Goal: Task Accomplishment & Management: Manage account settings

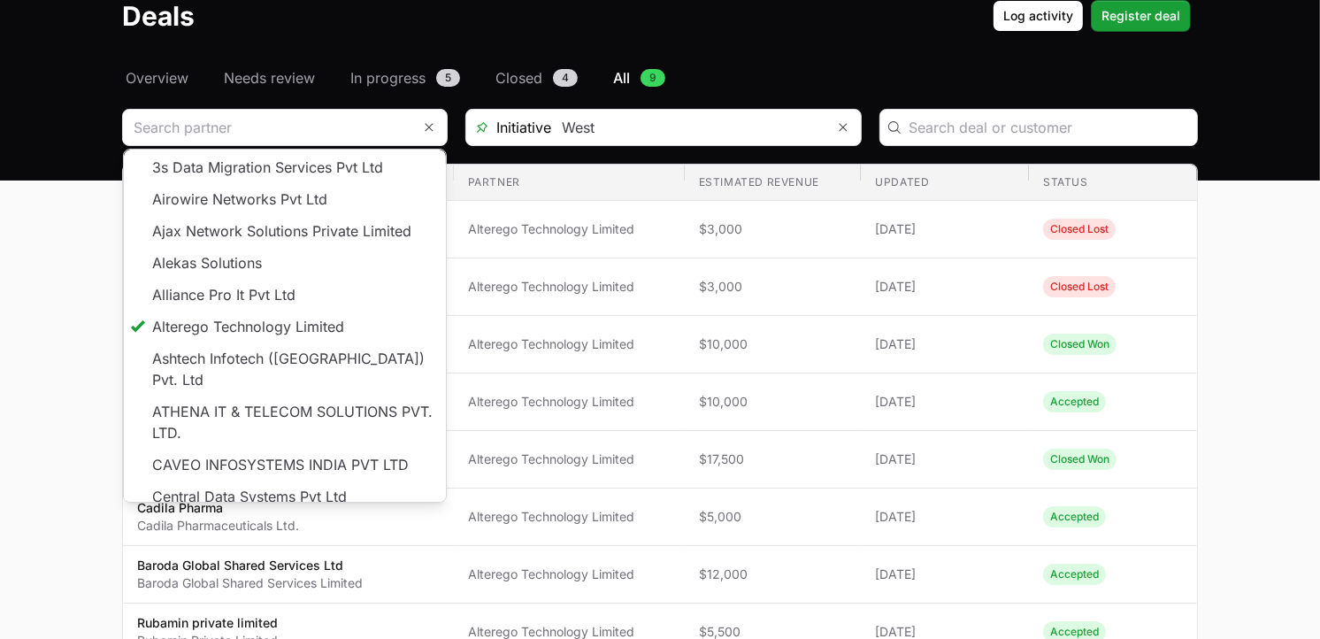
scroll to position [88, 0]
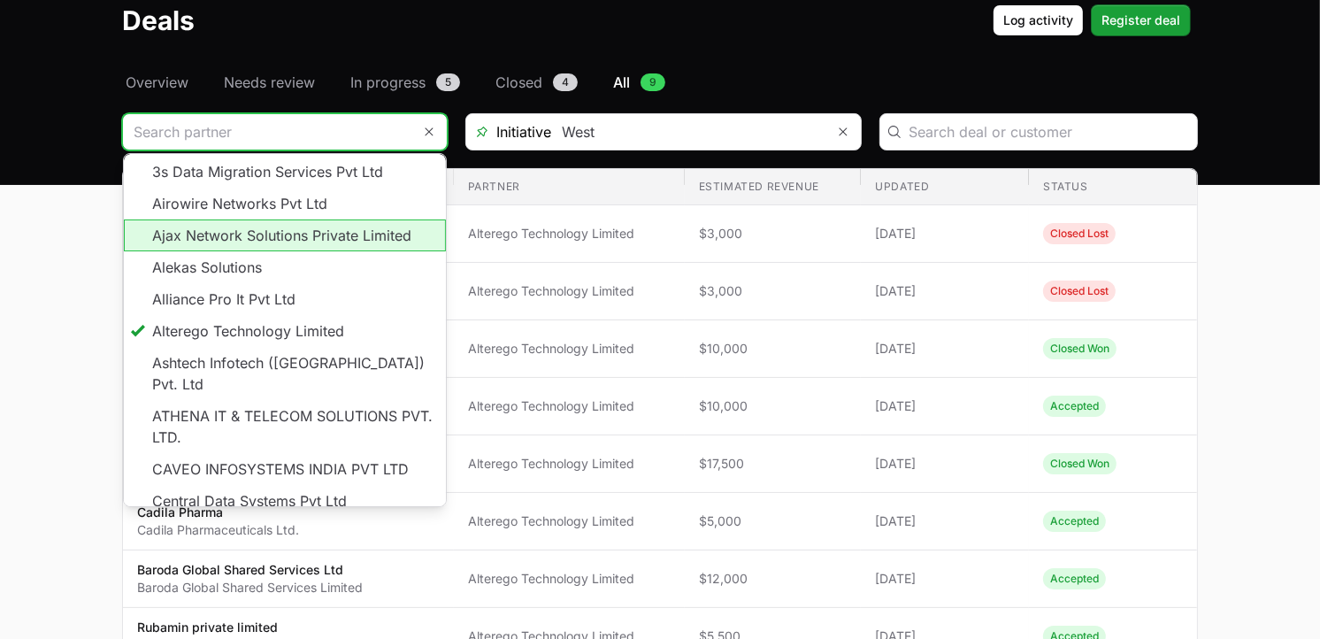
click at [258, 232] on li "Ajax Network Solutions Private Limited" at bounding box center [285, 235] width 322 height 32
type input "Ajax Network Solutions Private Limited"
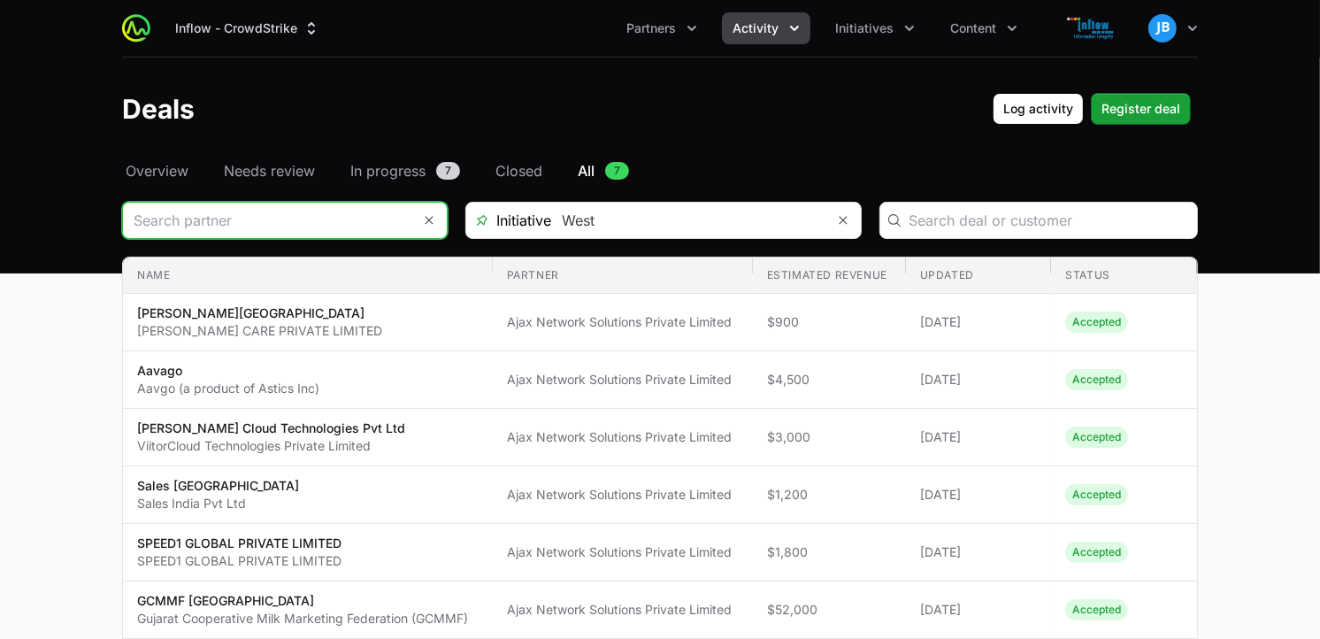
click at [386, 219] on input "Deals Filters" at bounding box center [267, 220] width 289 height 35
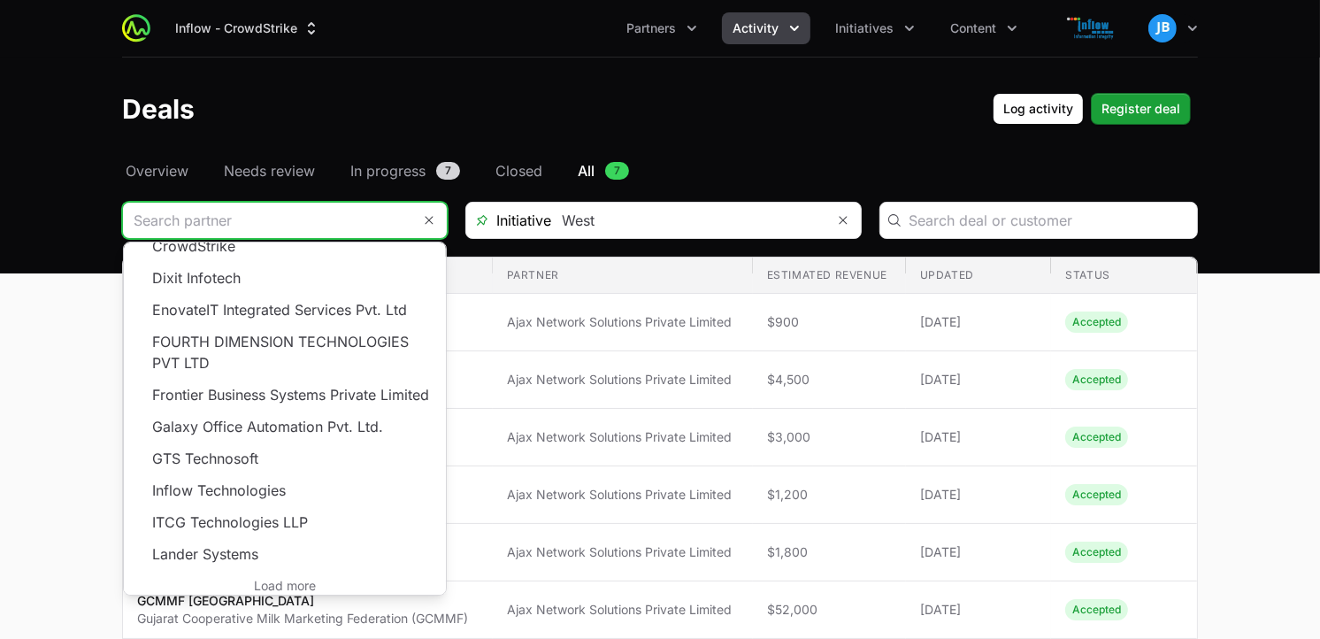
scroll to position [381, 0]
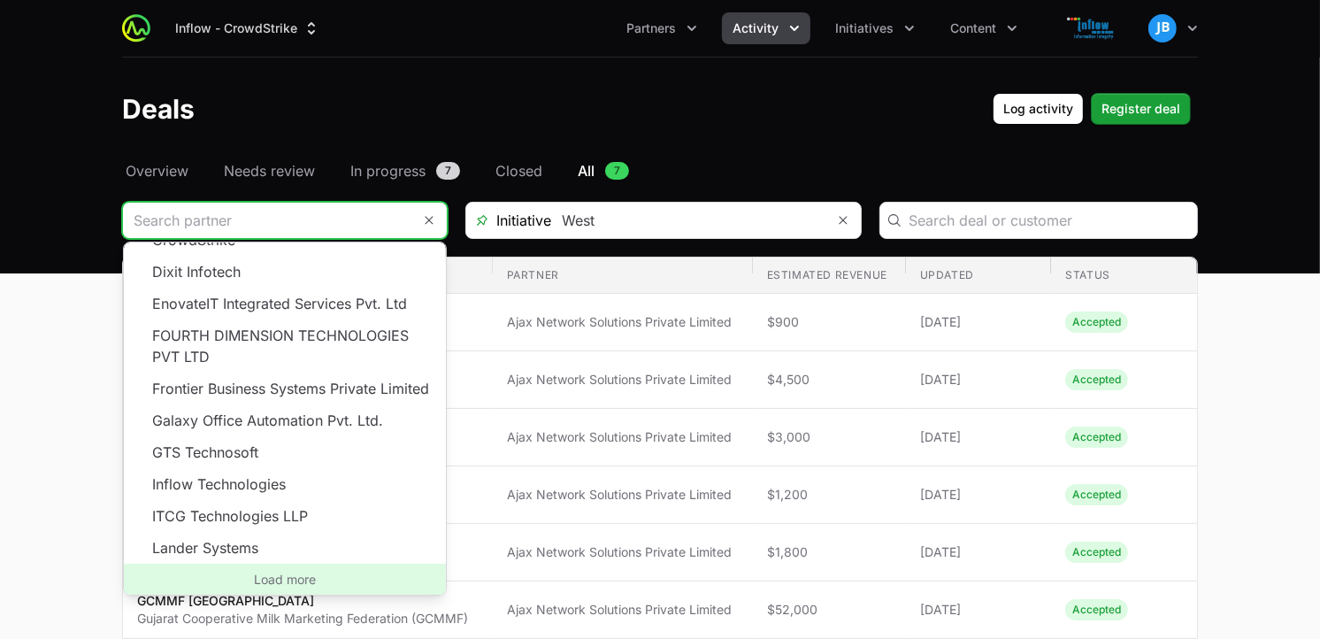
click at [293, 581] on span "Load more" at bounding box center [285, 580] width 322 height 32
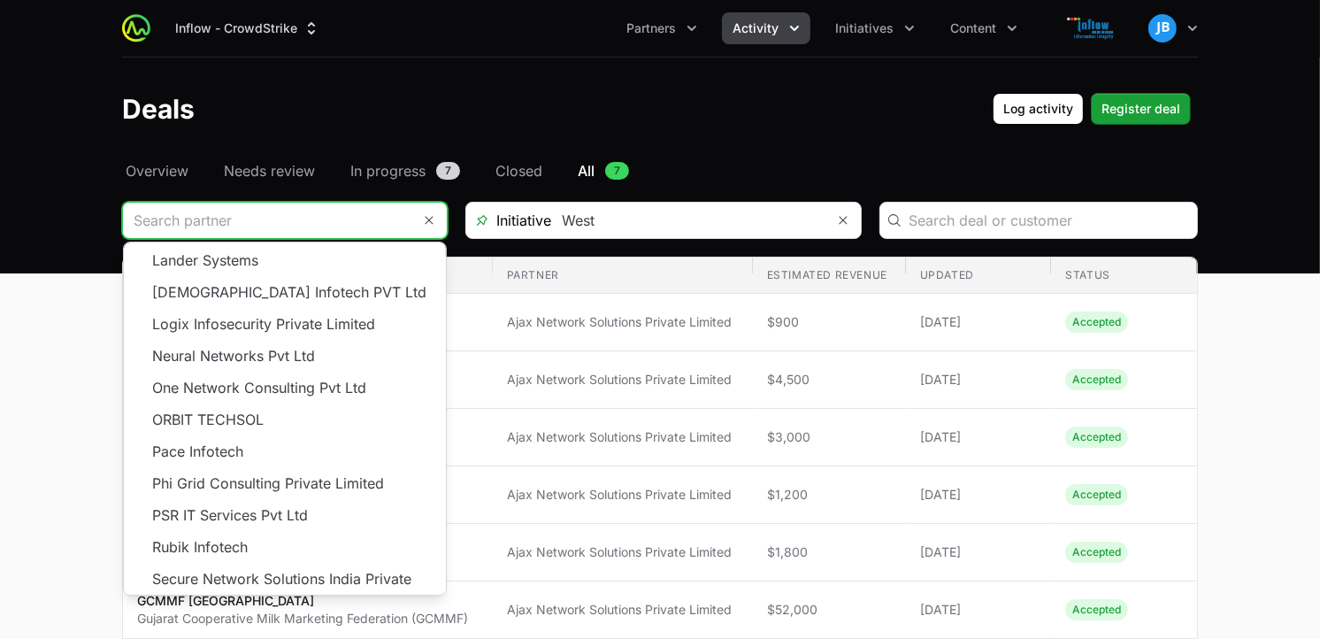
scroll to position [678, 0]
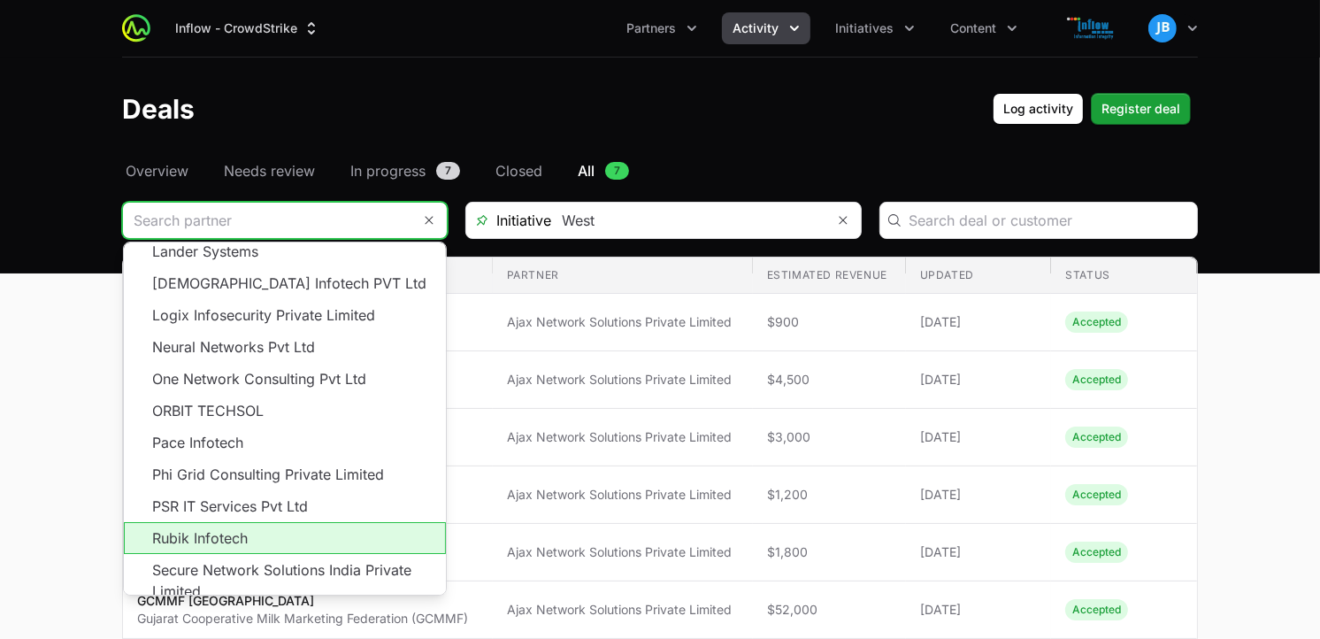
click at [288, 541] on li "Rubik Infotech" at bounding box center [285, 538] width 322 height 32
type input "Rubik Infotech"
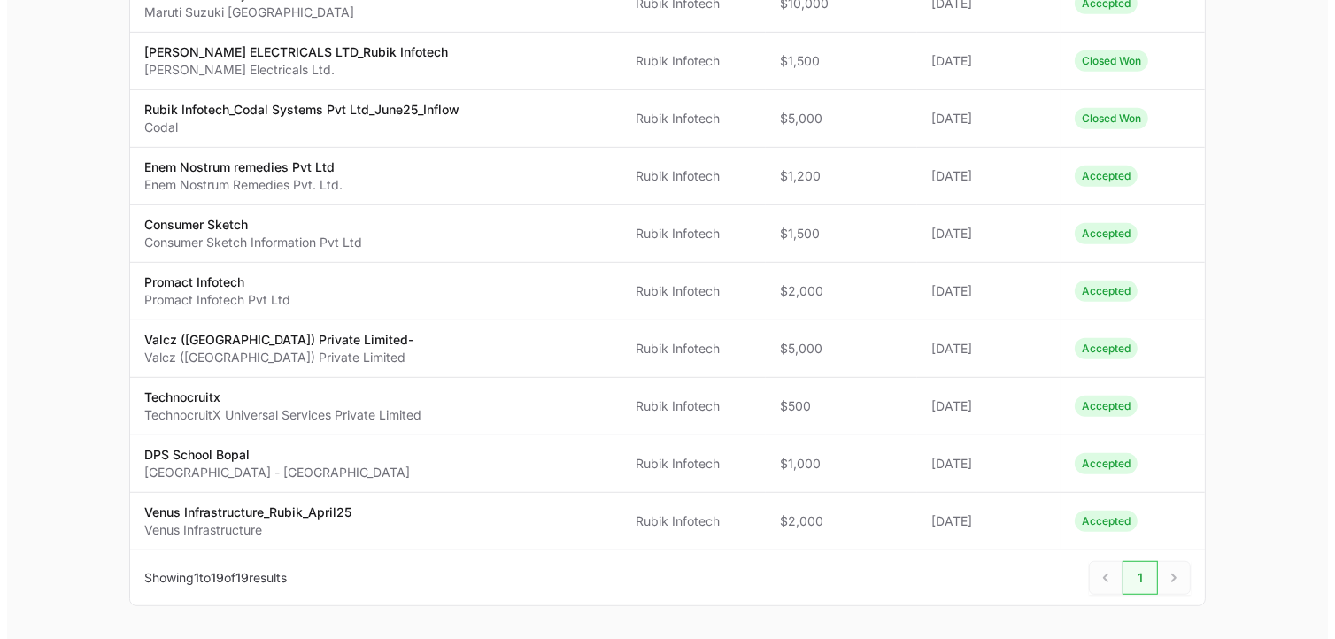
scroll to position [842, 0]
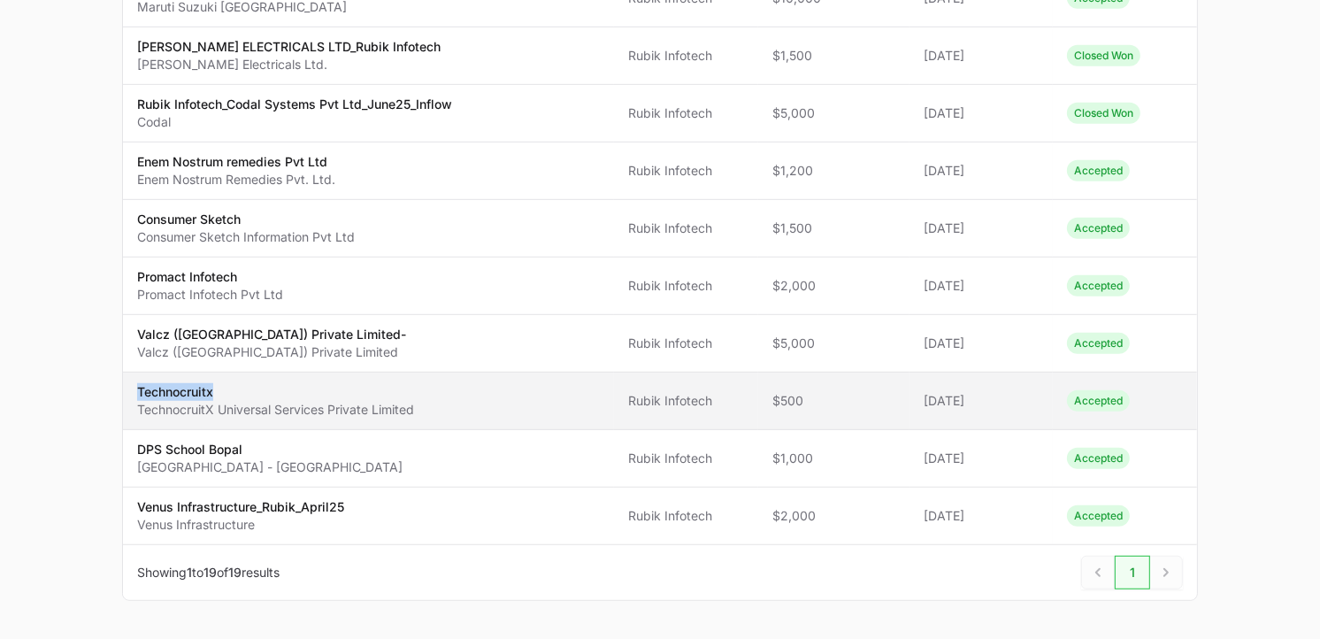
drag, startPoint x: 227, startPoint y: 387, endPoint x: 134, endPoint y: 390, distance: 93.9
click at [134, 390] on td "Name Technocruitx TechnocruitX Universal Services Private Limited" at bounding box center [368, 402] width 491 height 58
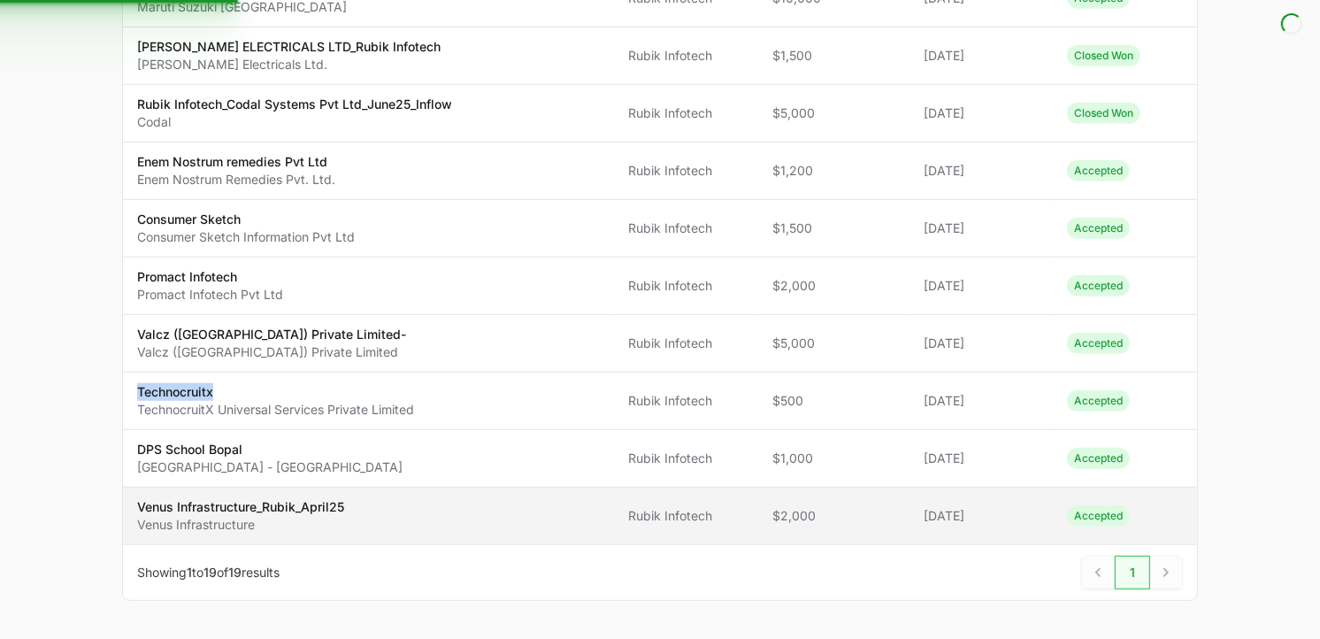
copy p "Technocruitx"
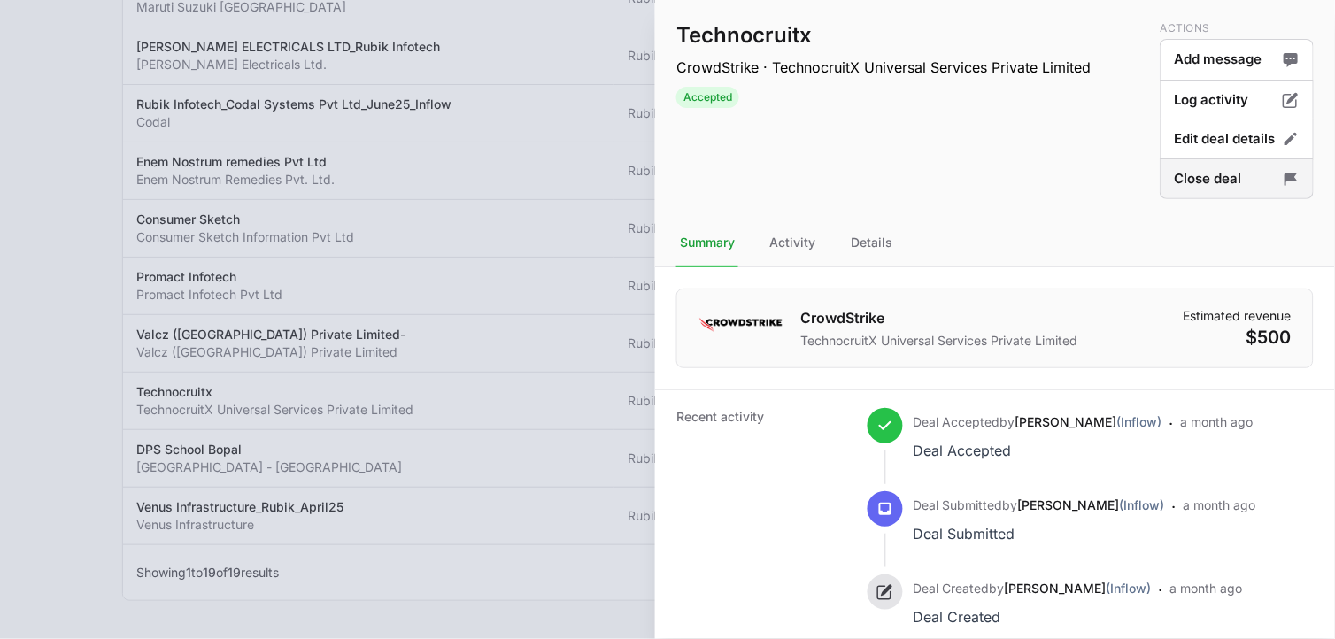
click at [1284, 175] on icon "Deal actions" at bounding box center [1290, 179] width 12 height 13
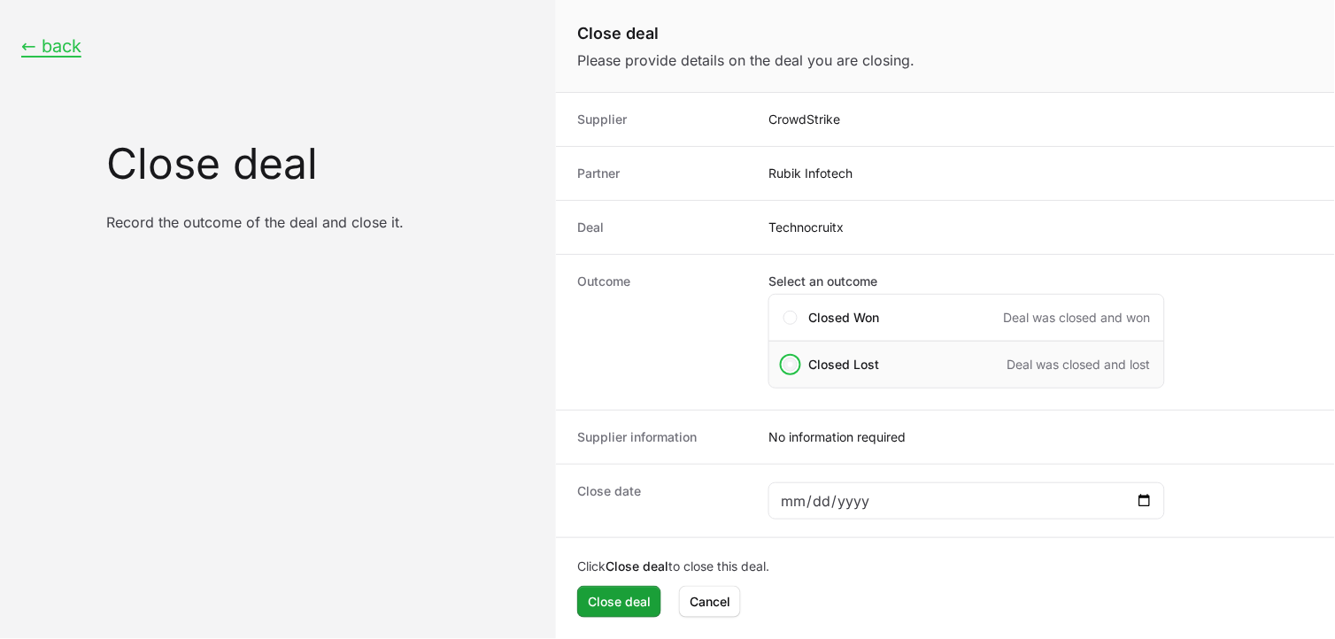
click at [794, 365] on span "Close deal form" at bounding box center [790, 365] width 14 height 14
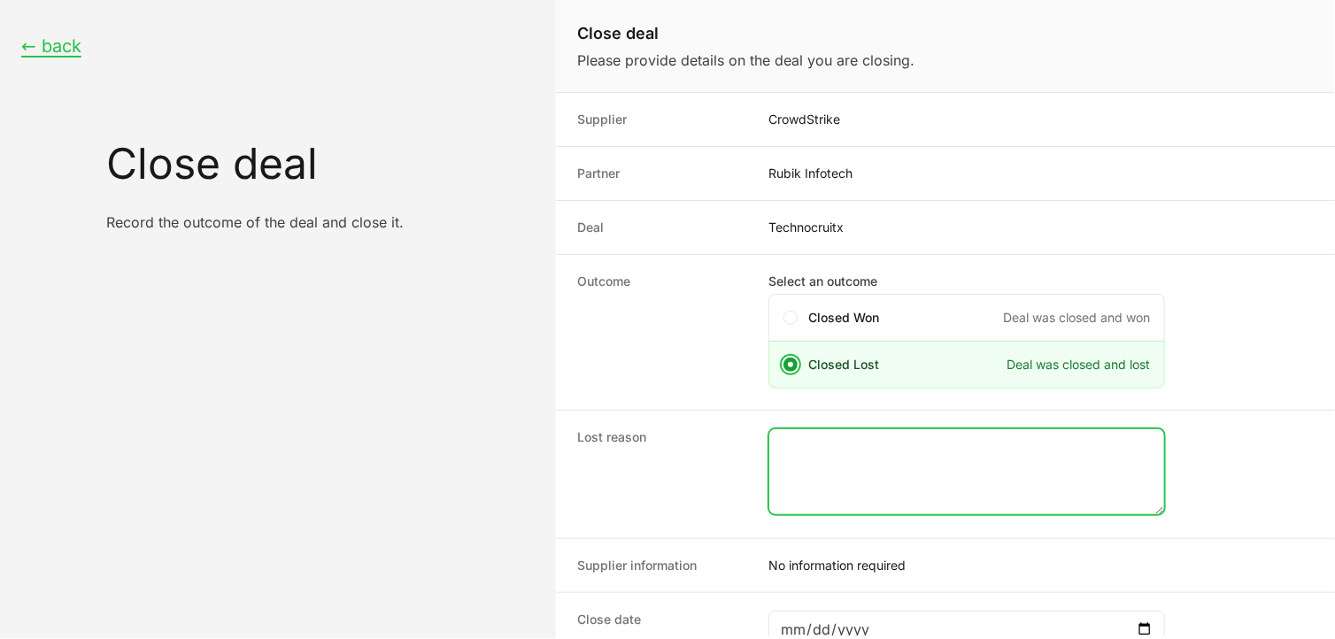
click at [1023, 453] on textarea "Close deal form" at bounding box center [966, 471] width 395 height 85
type textarea "C"
paste textarea "Customer is looking for URL filtering , so we can't close this ."
paste textarea "From: [PERSON_NAME] <[EMAIL_ADDRESS][DOMAIN_NAME]> Date: [DATE] 10:50 AM"
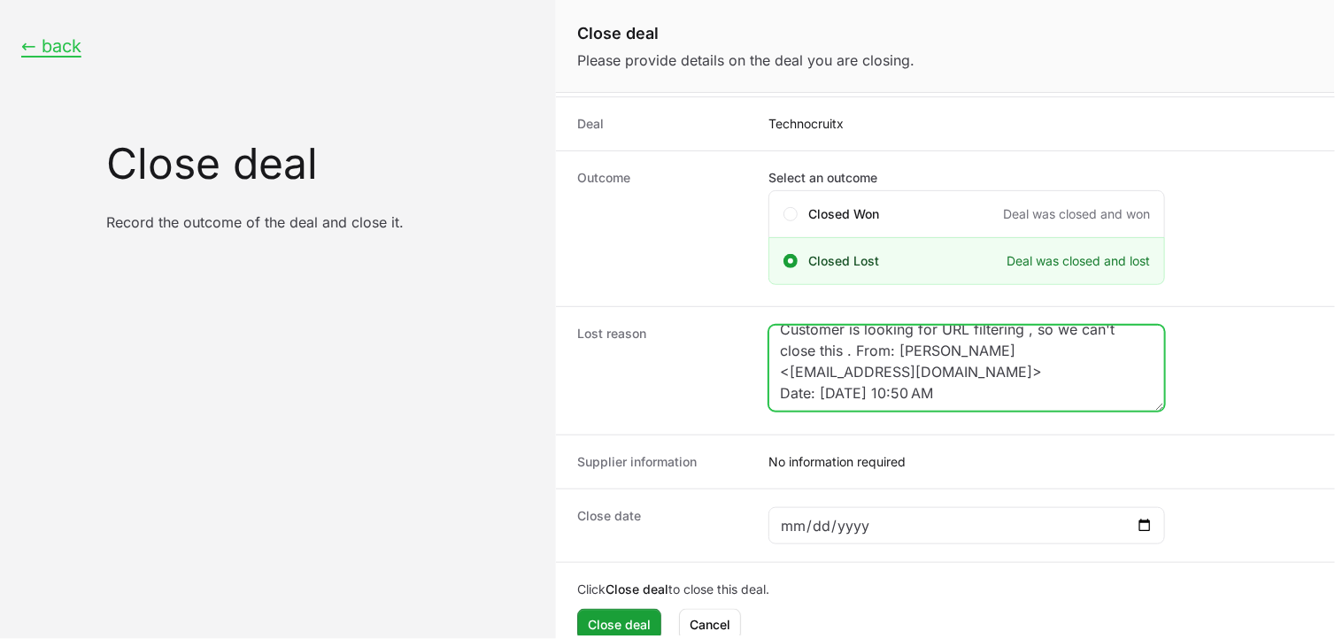
scroll to position [127, 0]
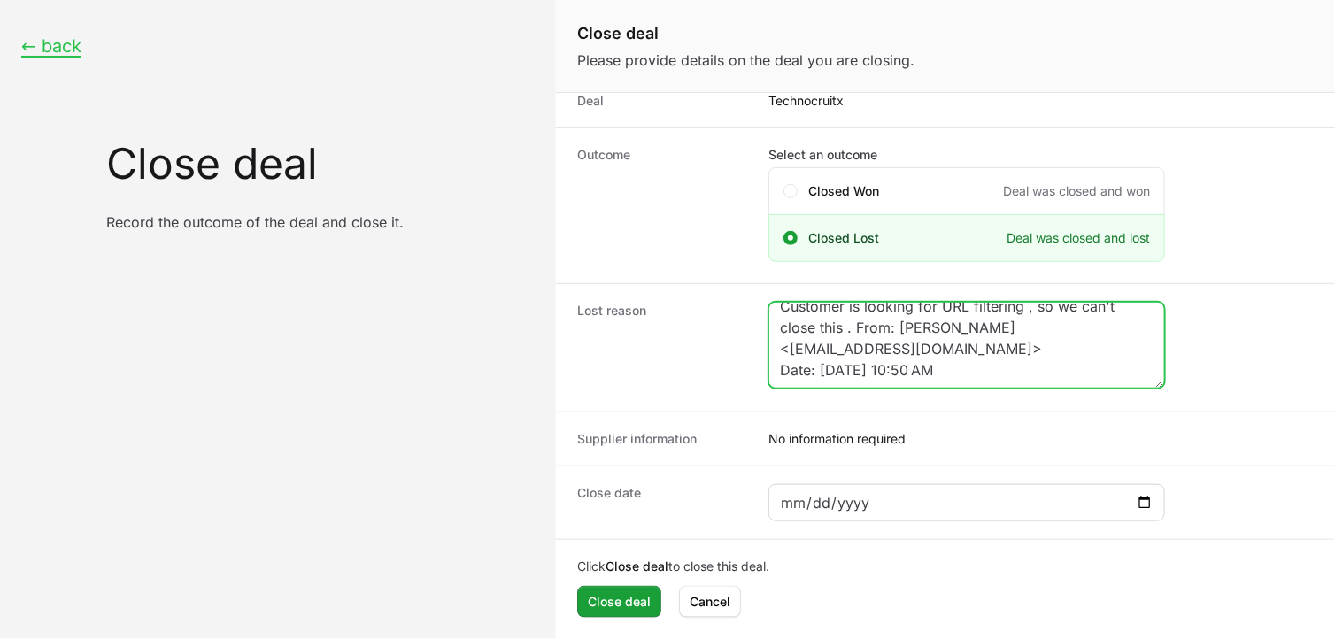
type textarea "Customer is looking for URL filtering , so we can't close this . From: [PERSON_…"
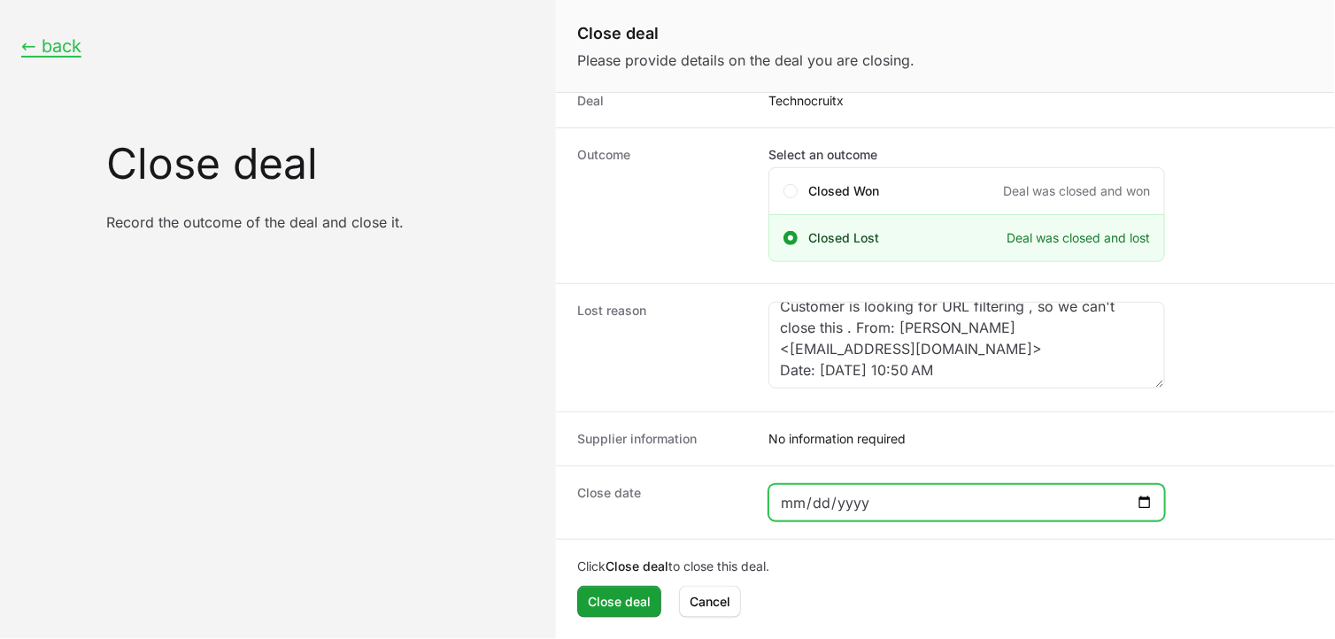
click at [1146, 497] on input "Close deal form" at bounding box center [966, 502] width 373 height 21
type input "[DATE]"
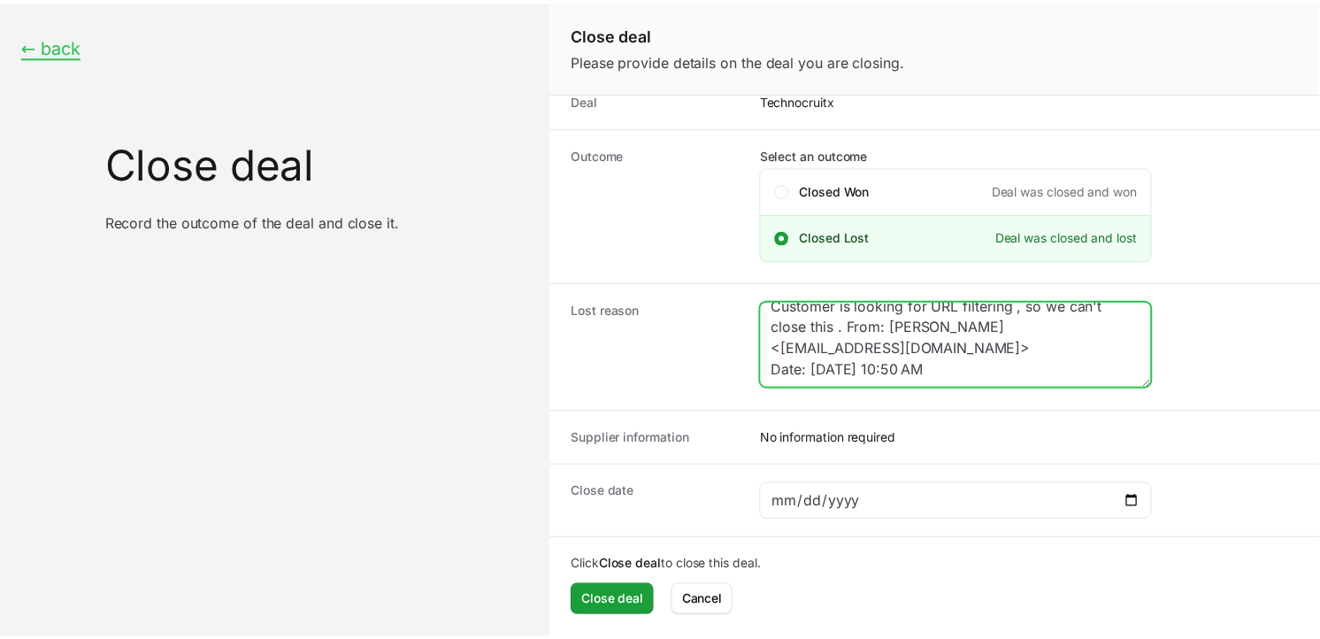
scroll to position [0, 0]
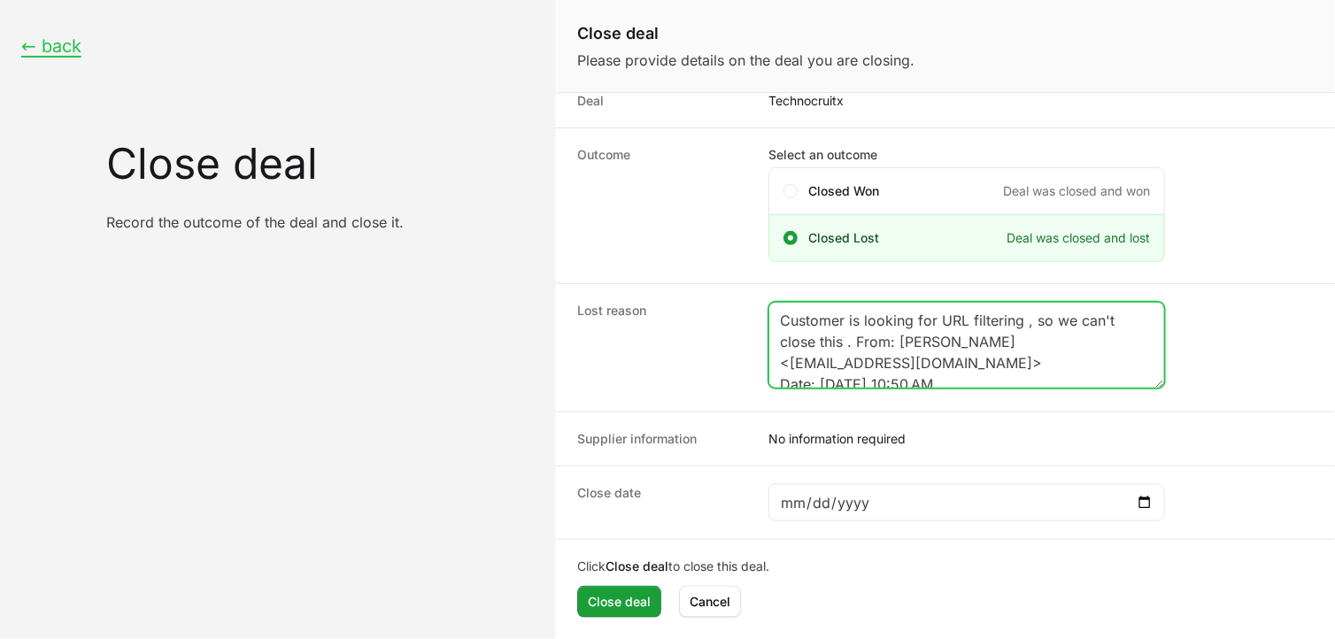
drag, startPoint x: 1094, startPoint y: 357, endPoint x: 783, endPoint y: 364, distance: 310.7
click at [783, 364] on textarea "Customer is looking for URL filtering , so we can't close this . From: [PERSON_…" at bounding box center [966, 345] width 395 height 85
type textarea "Customer is looking for URL filtering , so we can't close this . From: [PERSON_…"
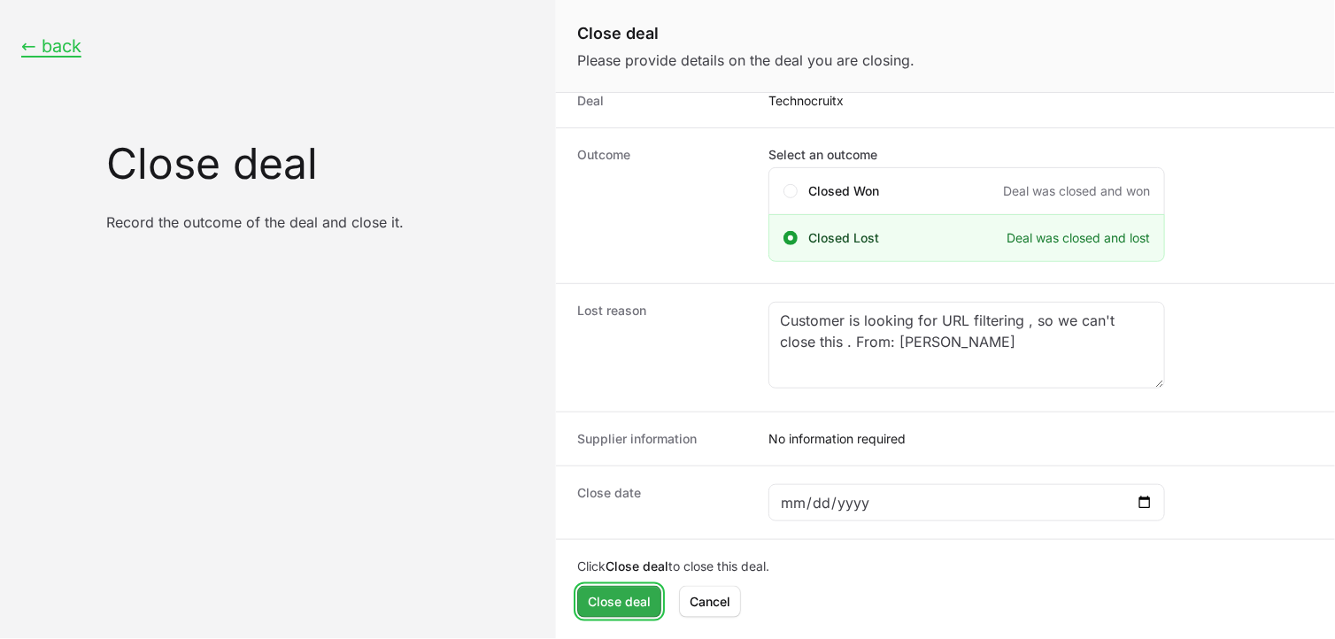
click at [637, 603] on span "Close deal" at bounding box center [619, 601] width 63 height 21
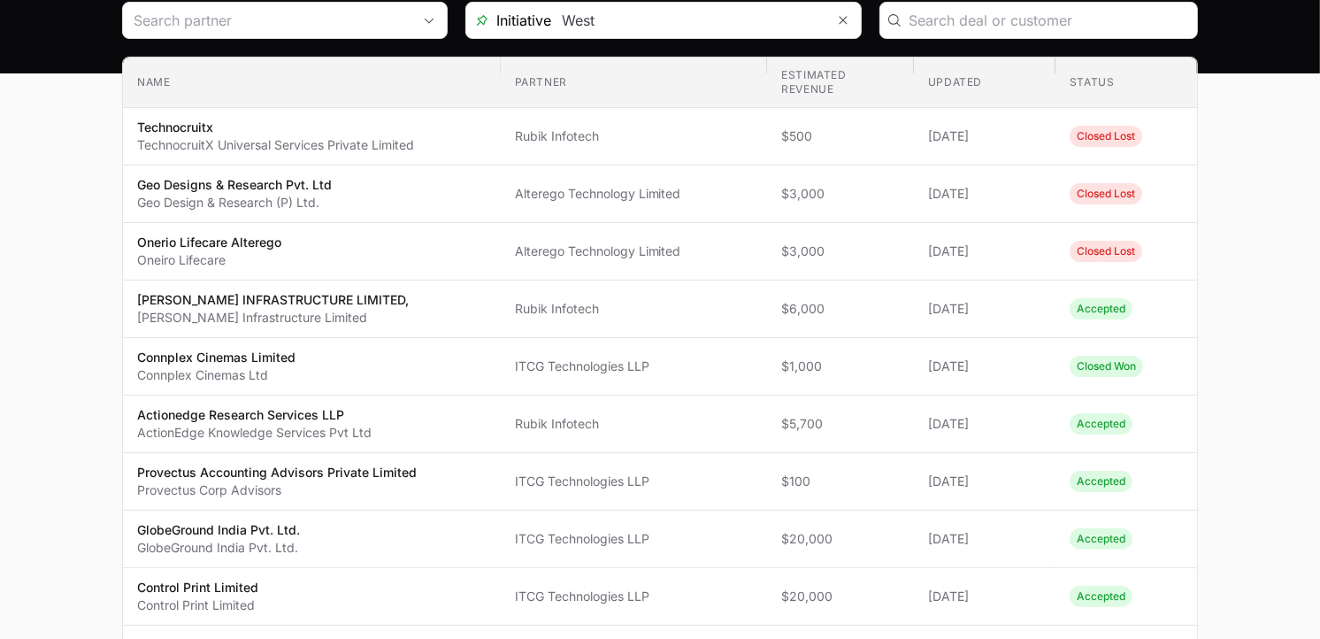
scroll to position [179, 0]
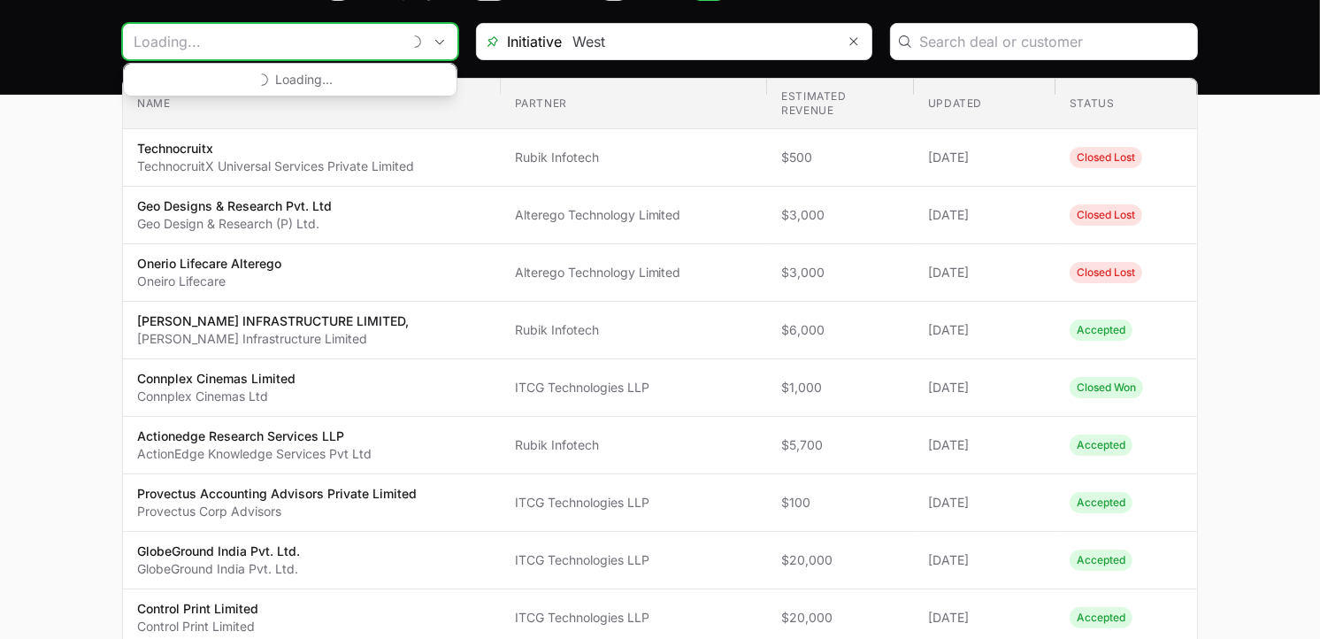
click at [322, 30] on input "Deals Filters" at bounding box center [262, 41] width 278 height 35
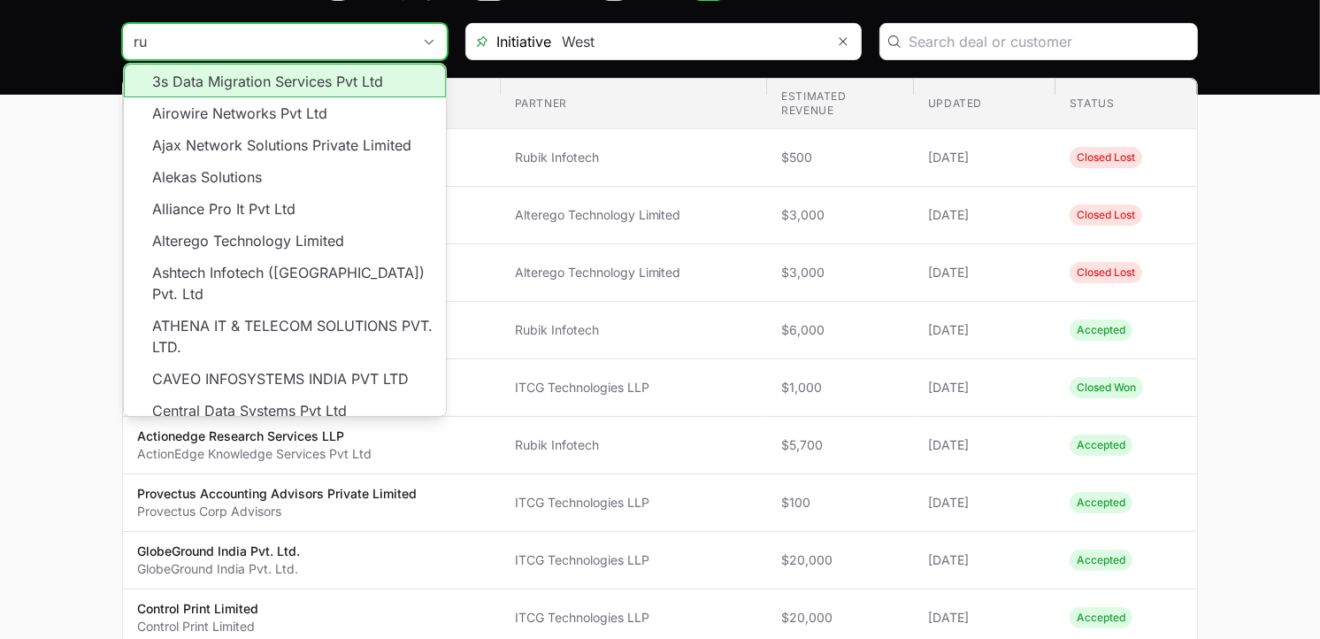
click at [322, 30] on input "ru" at bounding box center [267, 41] width 289 height 35
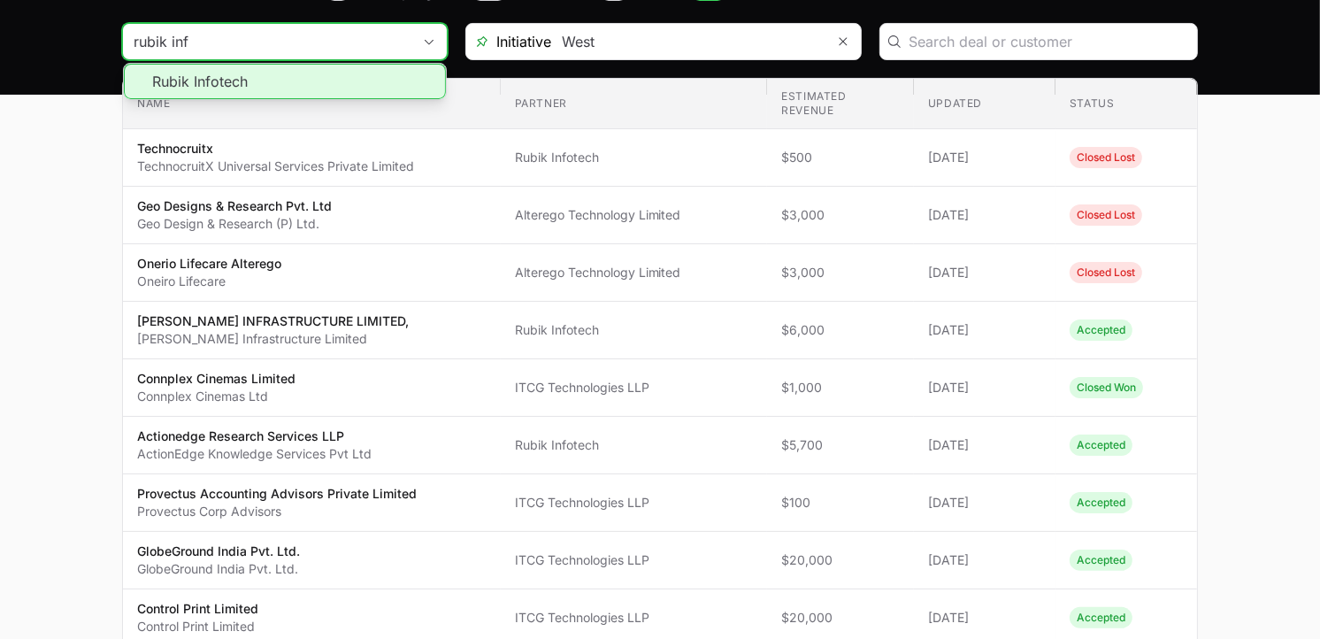
click at [250, 80] on li "Rubik Infotech" at bounding box center [285, 81] width 322 height 35
type input "Rubik Infotech"
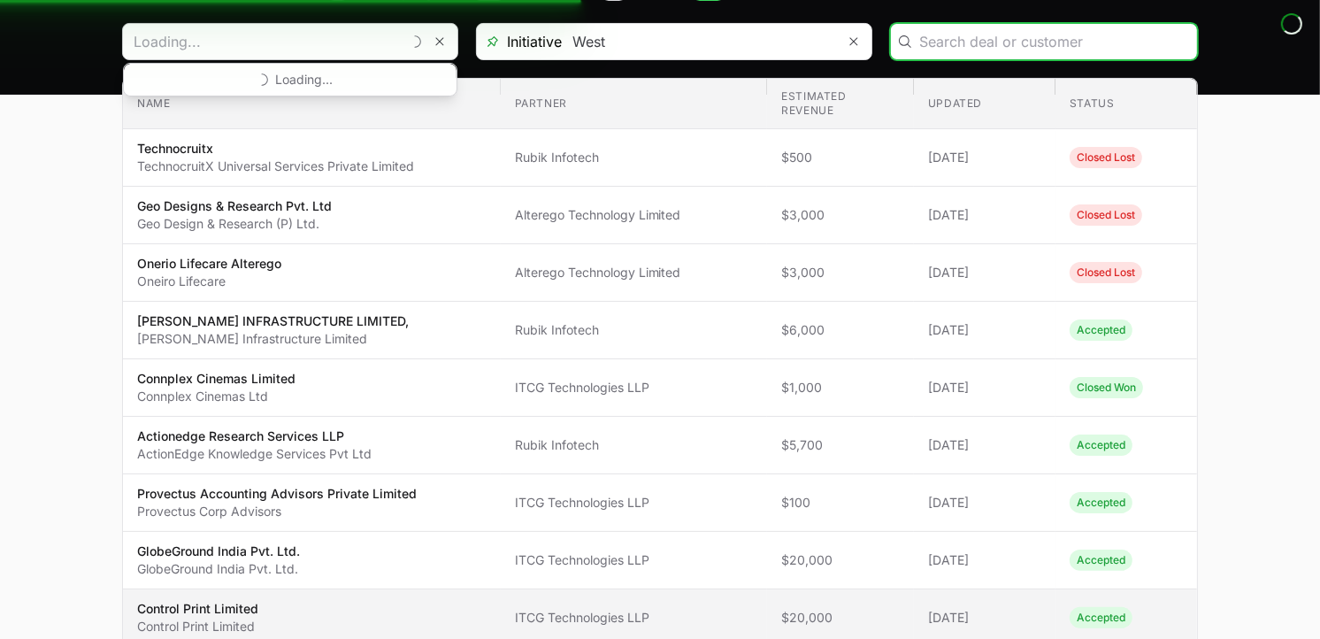
type input "Rubik Infotech"
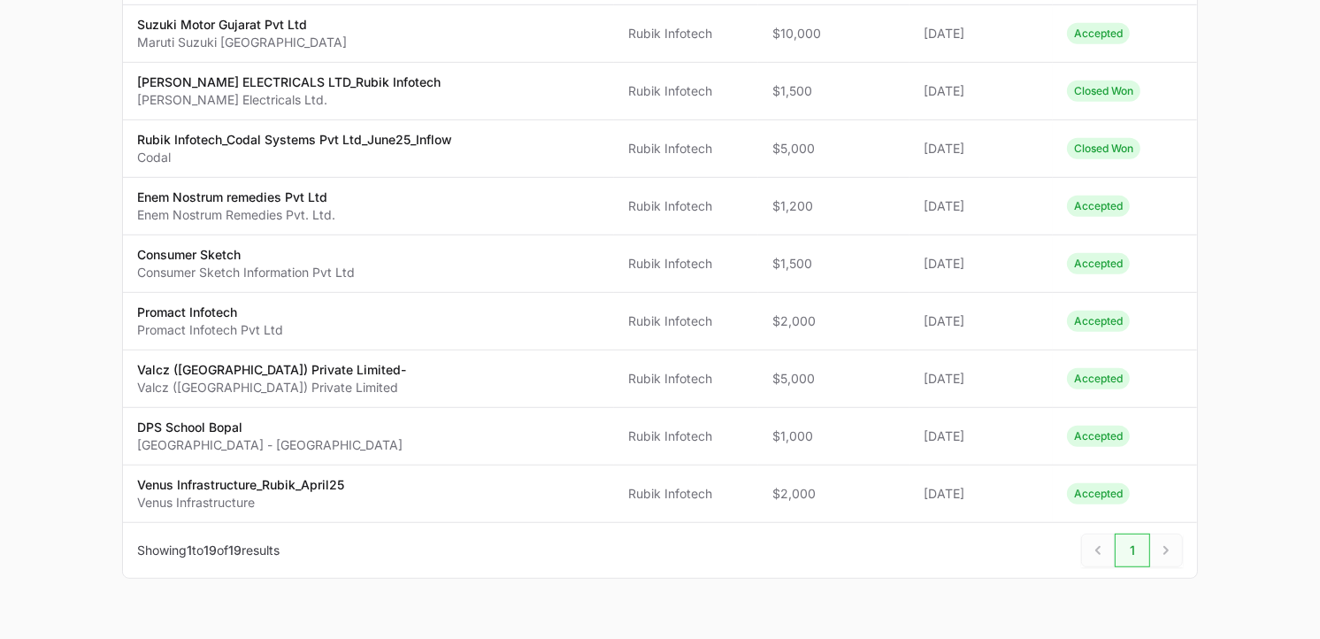
scroll to position [870, 0]
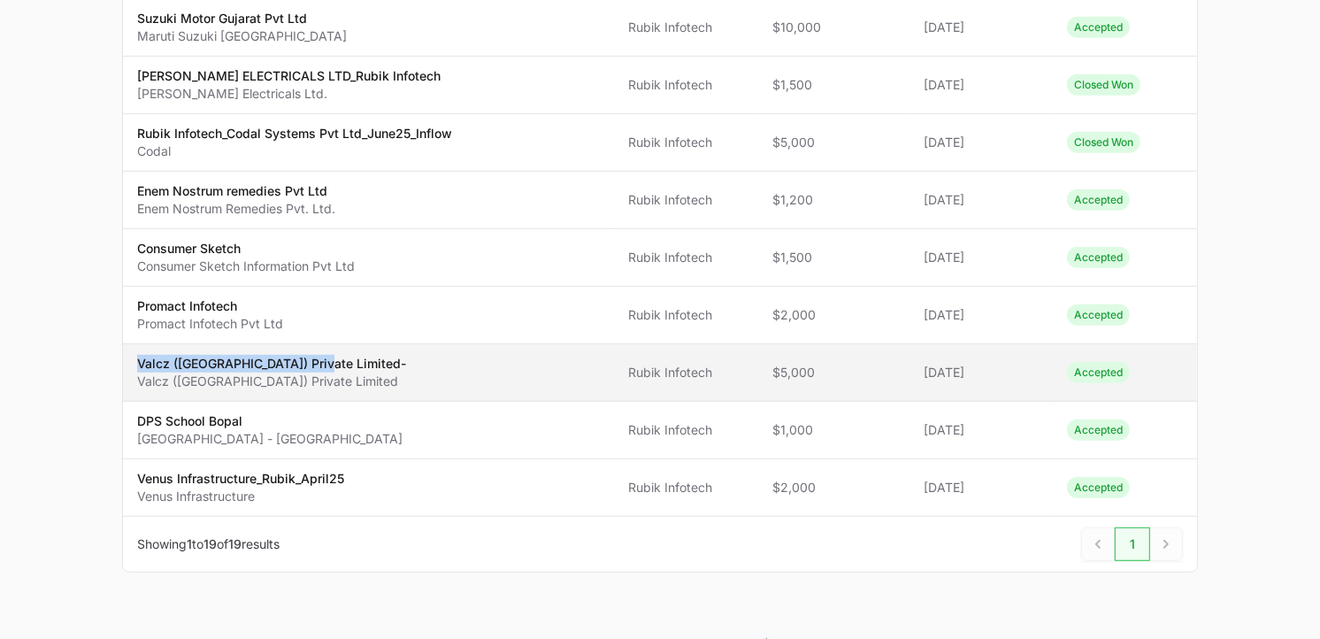
drag, startPoint x: 306, startPoint y: 366, endPoint x: 137, endPoint y: 366, distance: 169.0
click at [137, 366] on p "Valcz ([GEOGRAPHIC_DATA]) Private Limited-" at bounding box center [271, 364] width 269 height 18
copy p "Valcz ([GEOGRAPHIC_DATA]) Private Limited-"
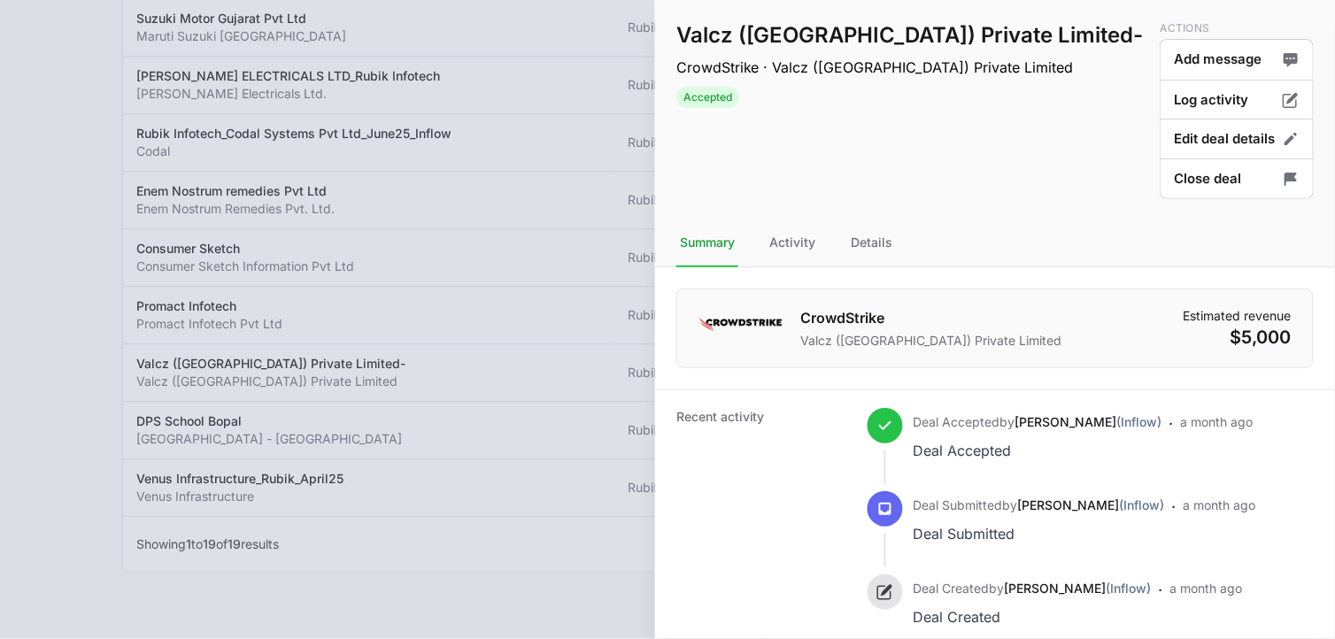
click at [69, 115] on div at bounding box center [667, 319] width 1335 height 639
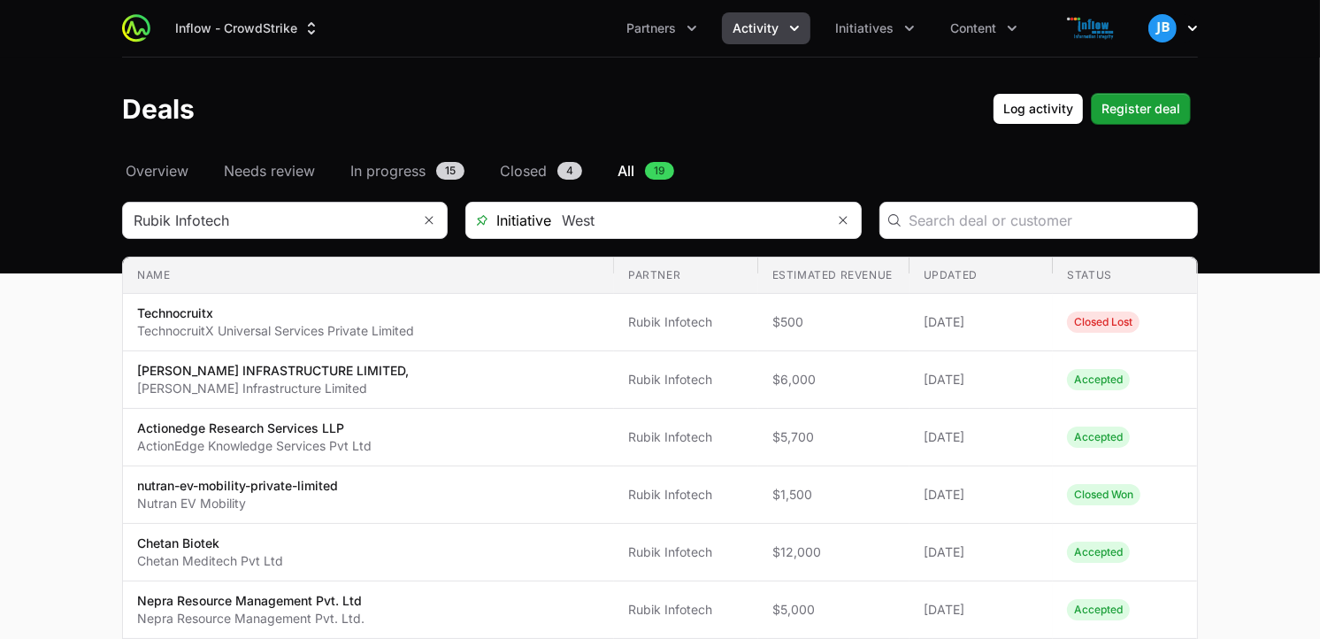
click at [1193, 27] on icon "button" at bounding box center [1193, 28] width 18 height 18
